Goal: Information Seeking & Learning: Learn about a topic

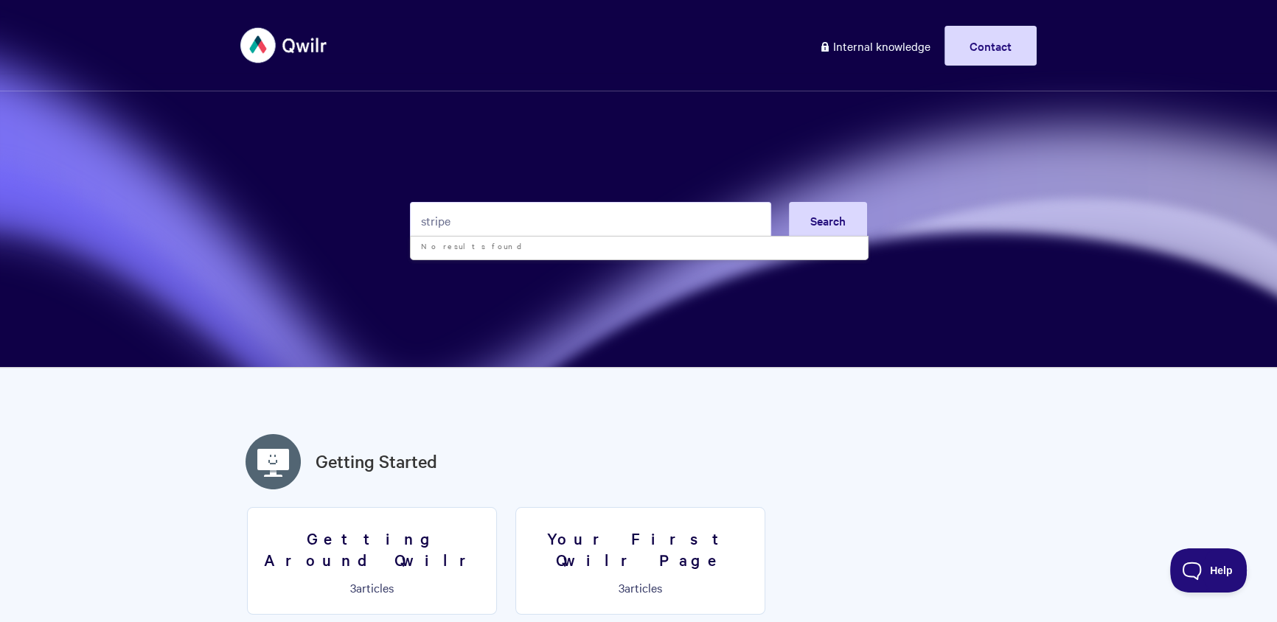
type input "stripe"
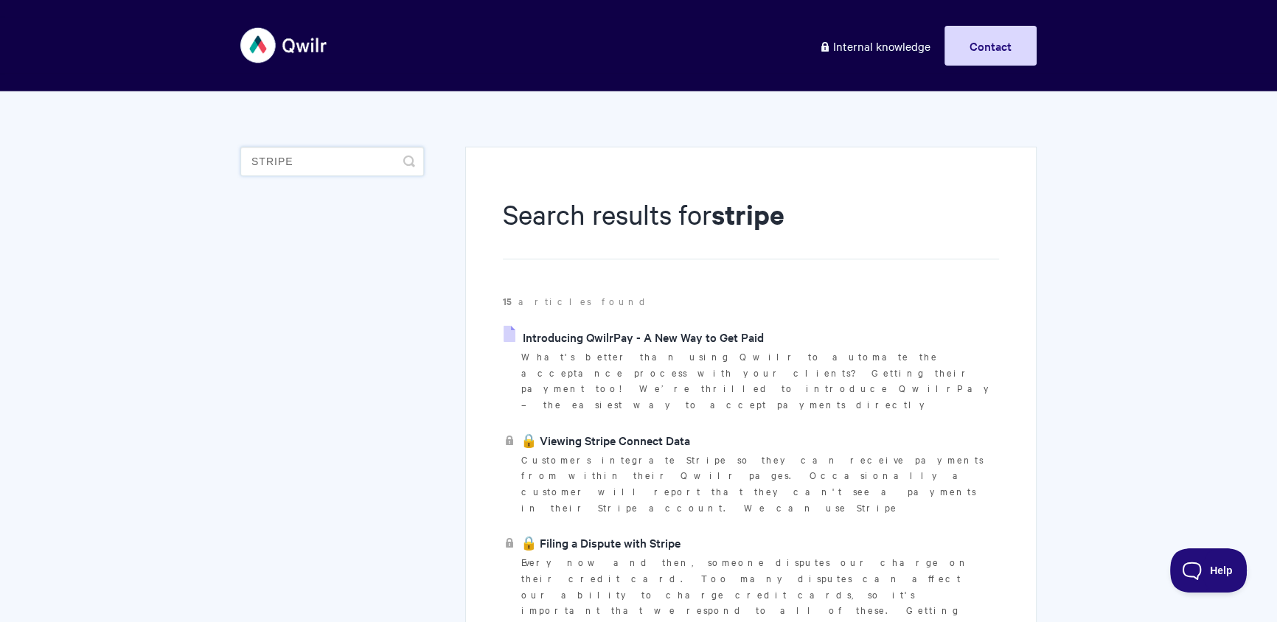
click at [289, 167] on input "stripe" at bounding box center [332, 161] width 184 height 29
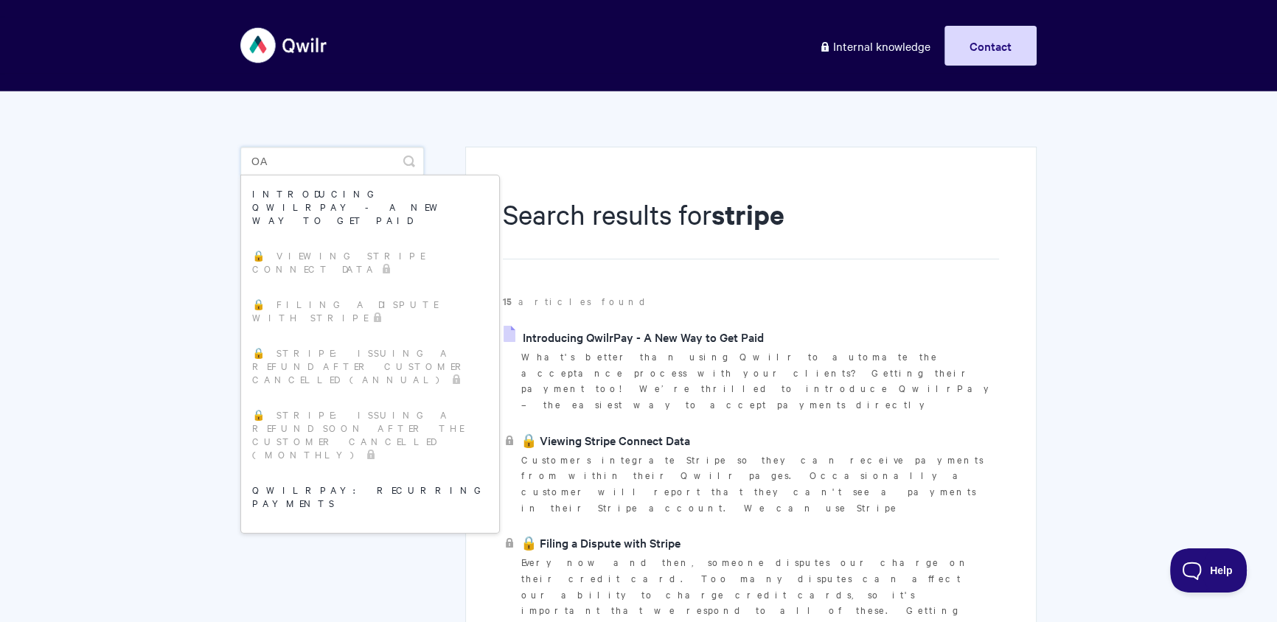
type input "o"
type input "pastdue"
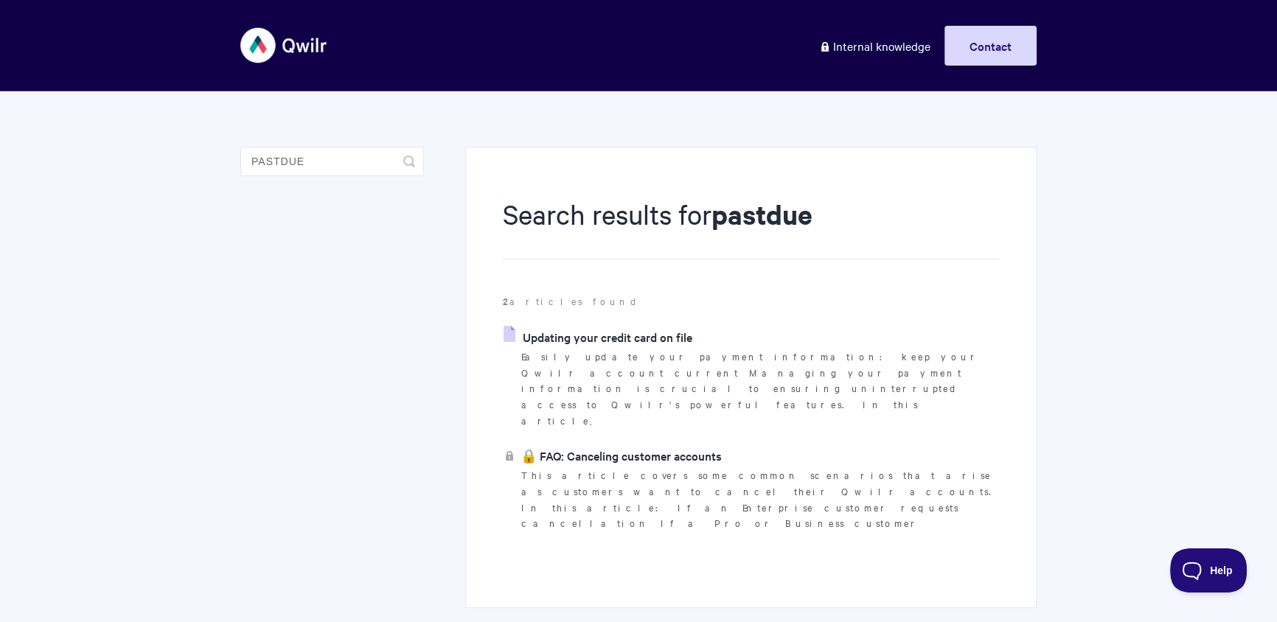
click at [613, 344] on link "Updating your credit card on file" at bounding box center [597, 337] width 189 height 22
click at [339, 154] on input "pastdue" at bounding box center [332, 161] width 184 height 29
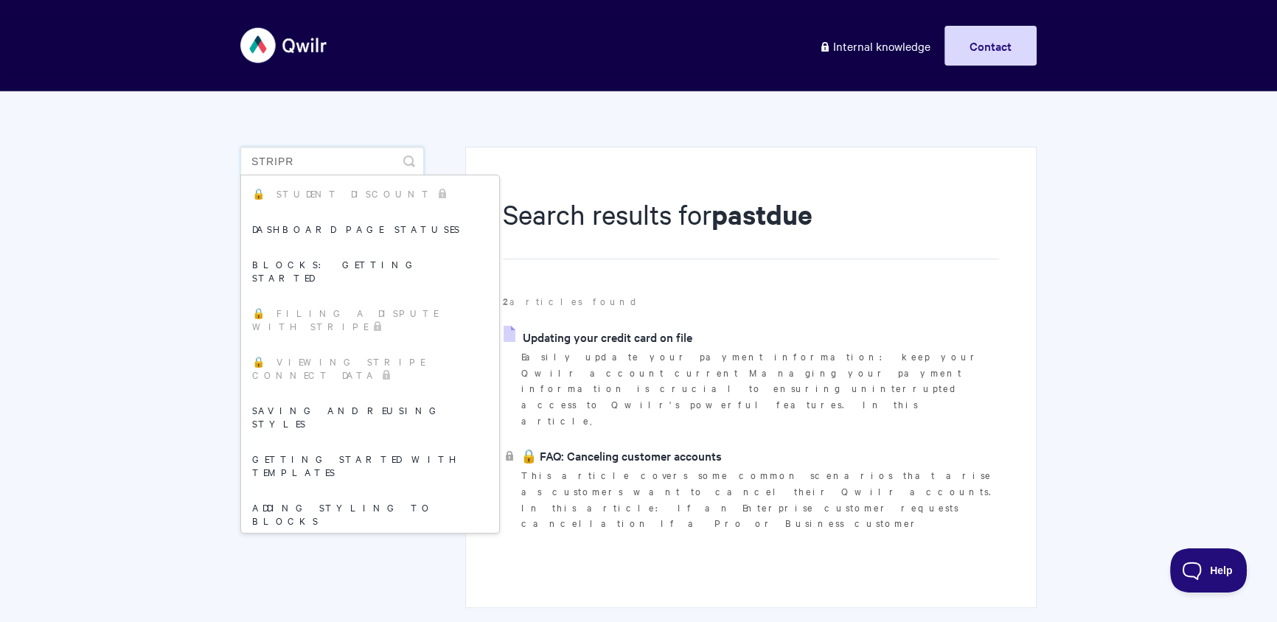
type input "stripr"
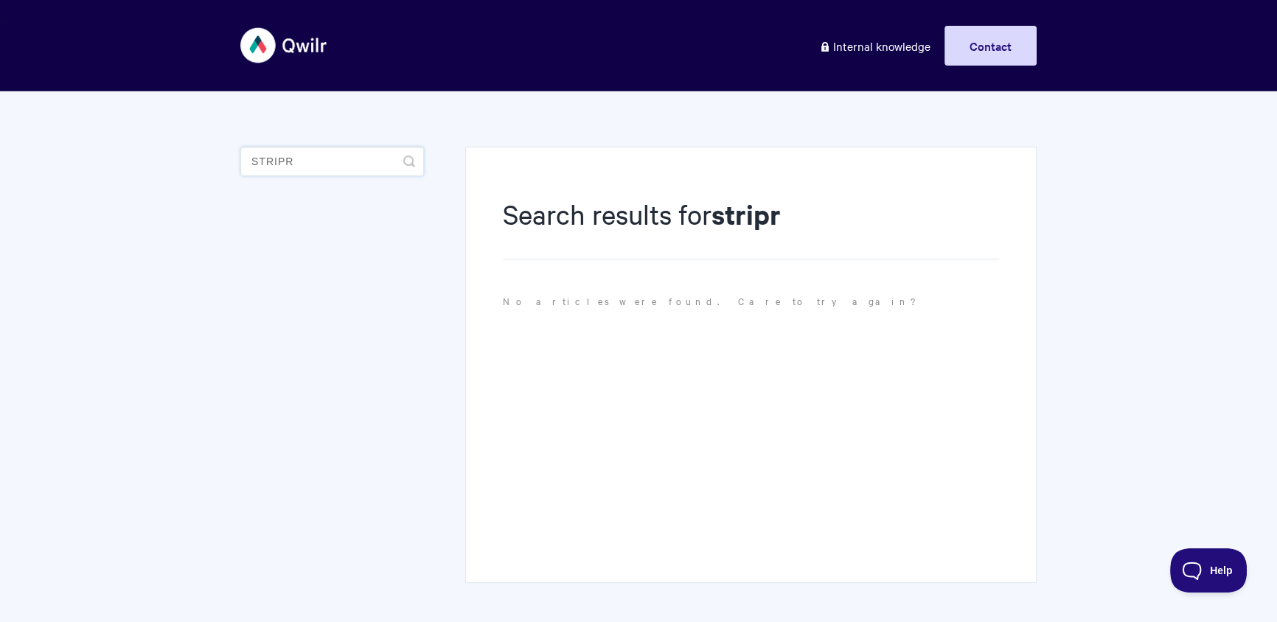
click at [339, 154] on input "stripr" at bounding box center [332, 161] width 184 height 29
click at [349, 155] on input "stripr" at bounding box center [332, 161] width 184 height 29
click at [342, 162] on input "stripr" at bounding box center [332, 161] width 184 height 29
type input "stripe"
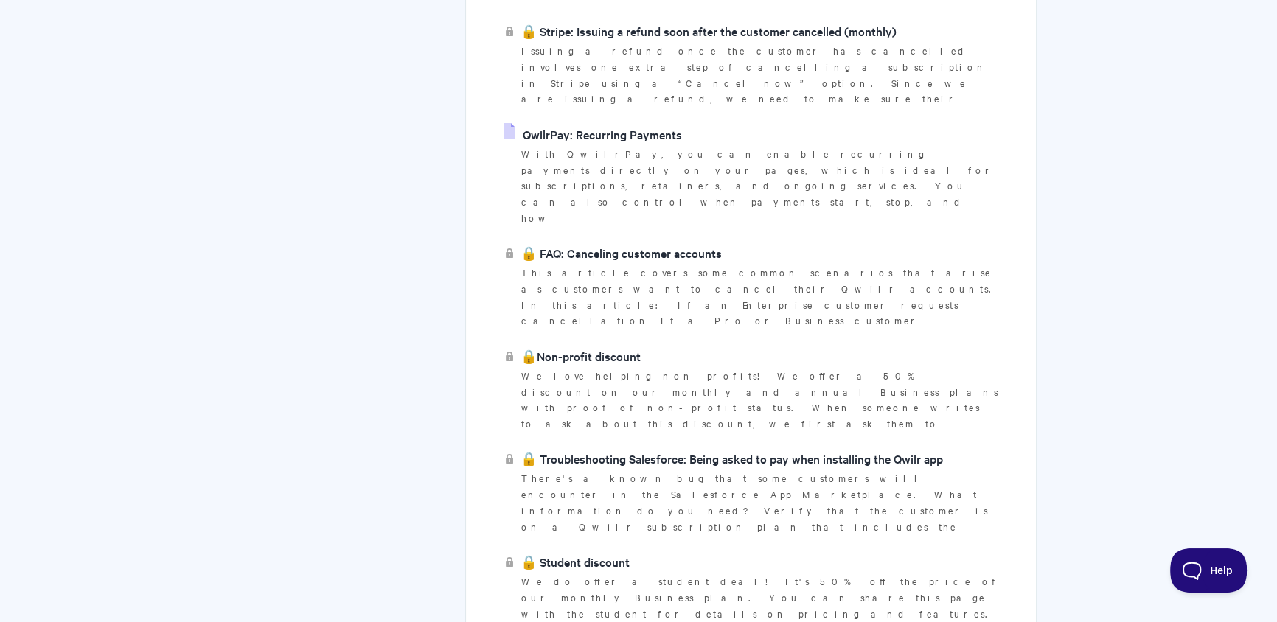
scroll to position [935, 0]
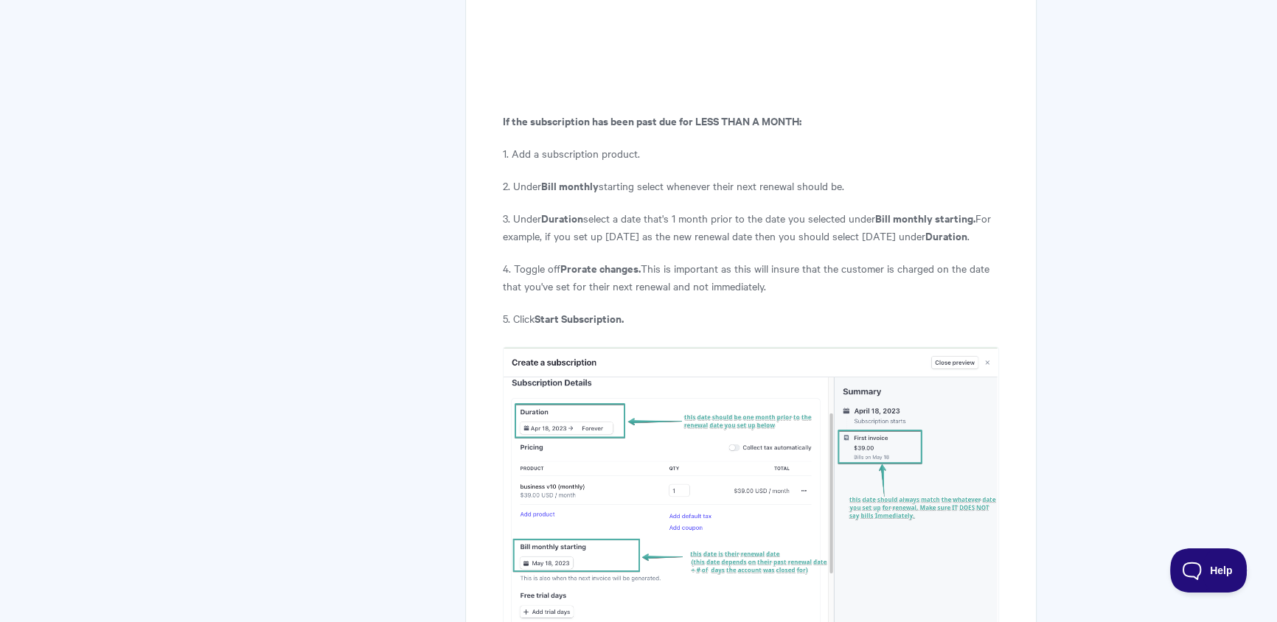
scroll to position [2442, 0]
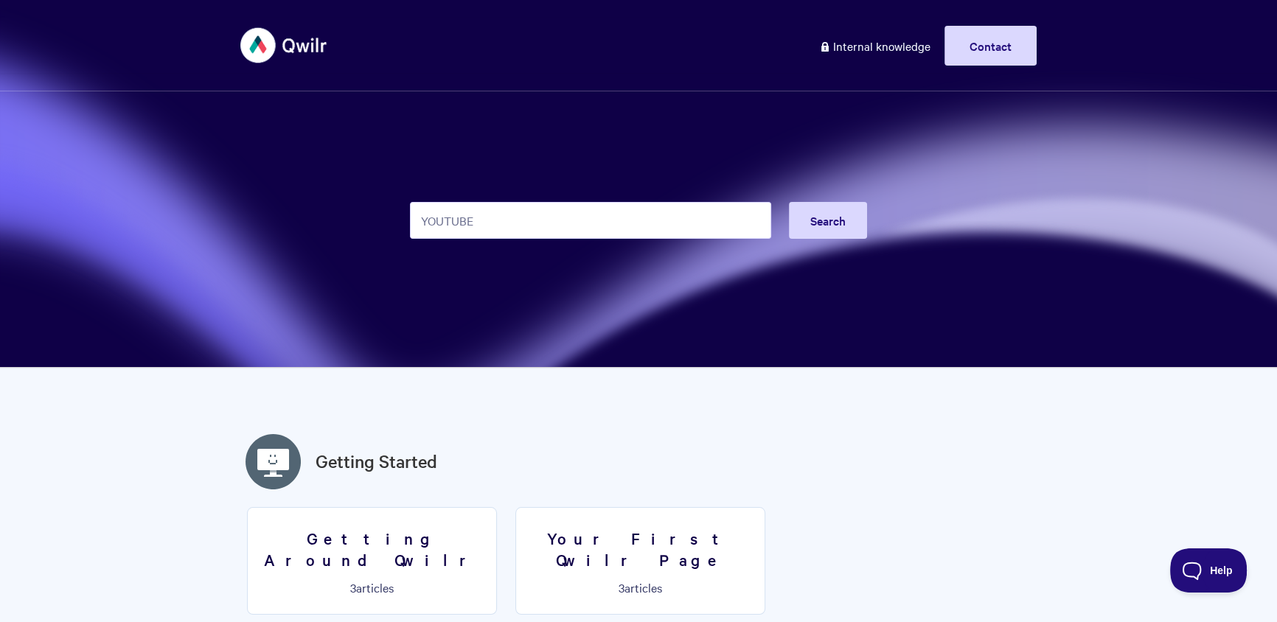
type input "YOUTUBE"
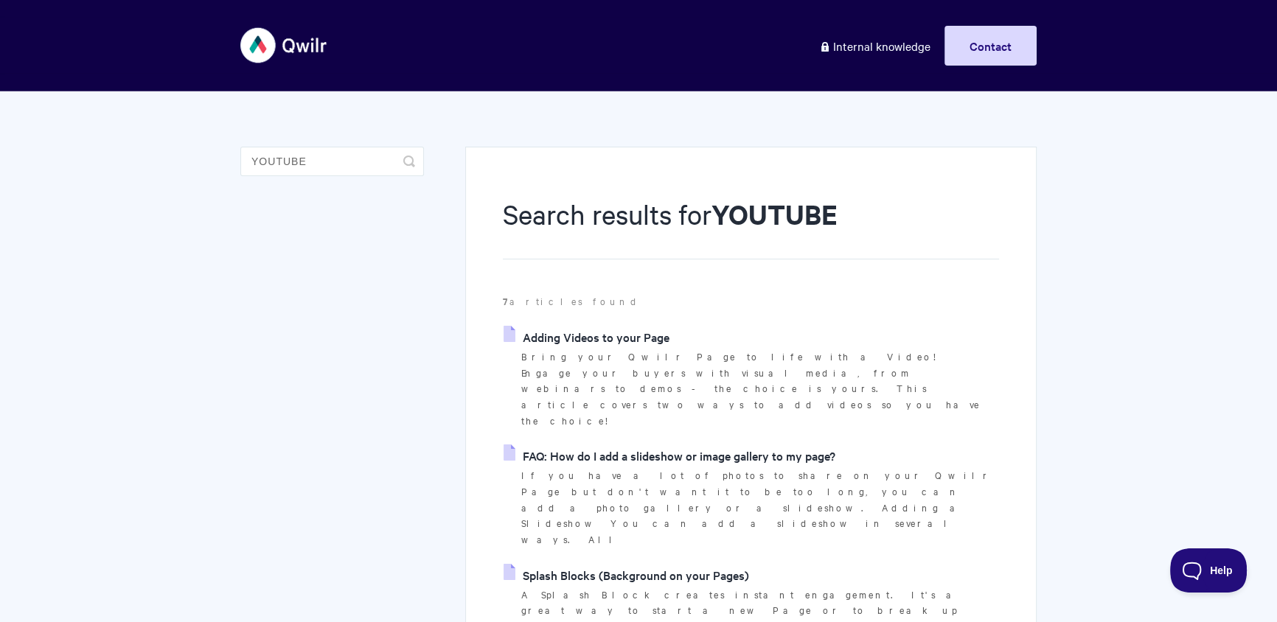
click at [656, 346] on link "Adding Videos to your Page" at bounding box center [586, 337] width 166 height 22
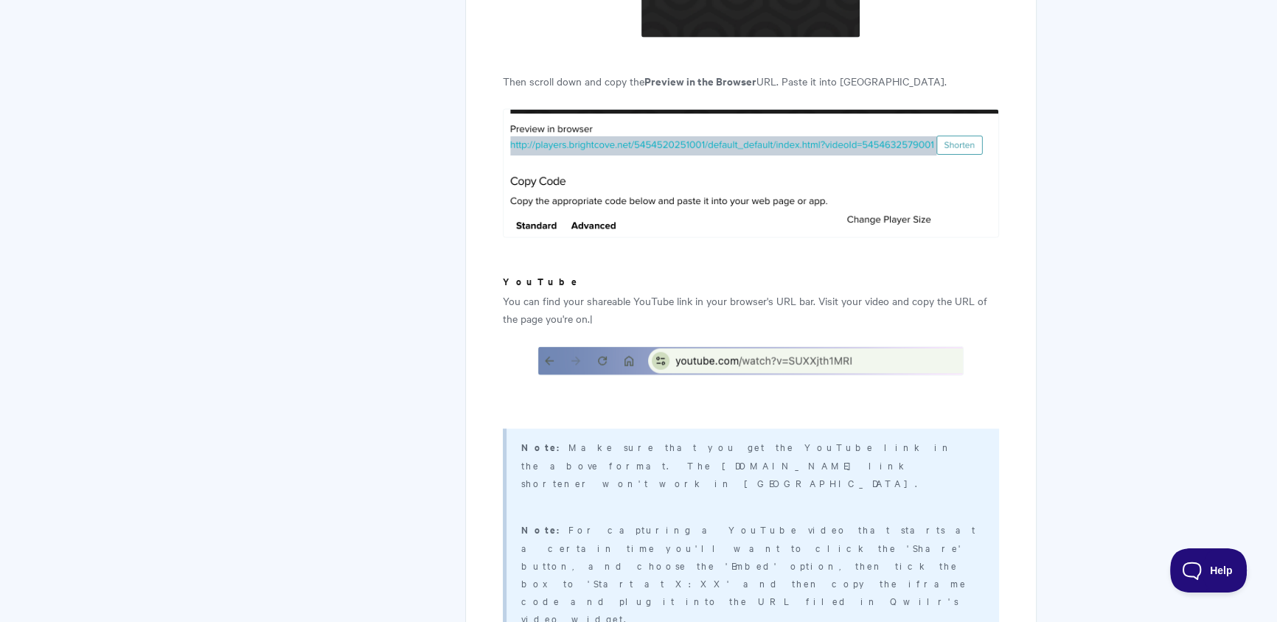
scroll to position [4192, 0]
